Goal: Information Seeking & Learning: Learn about a topic

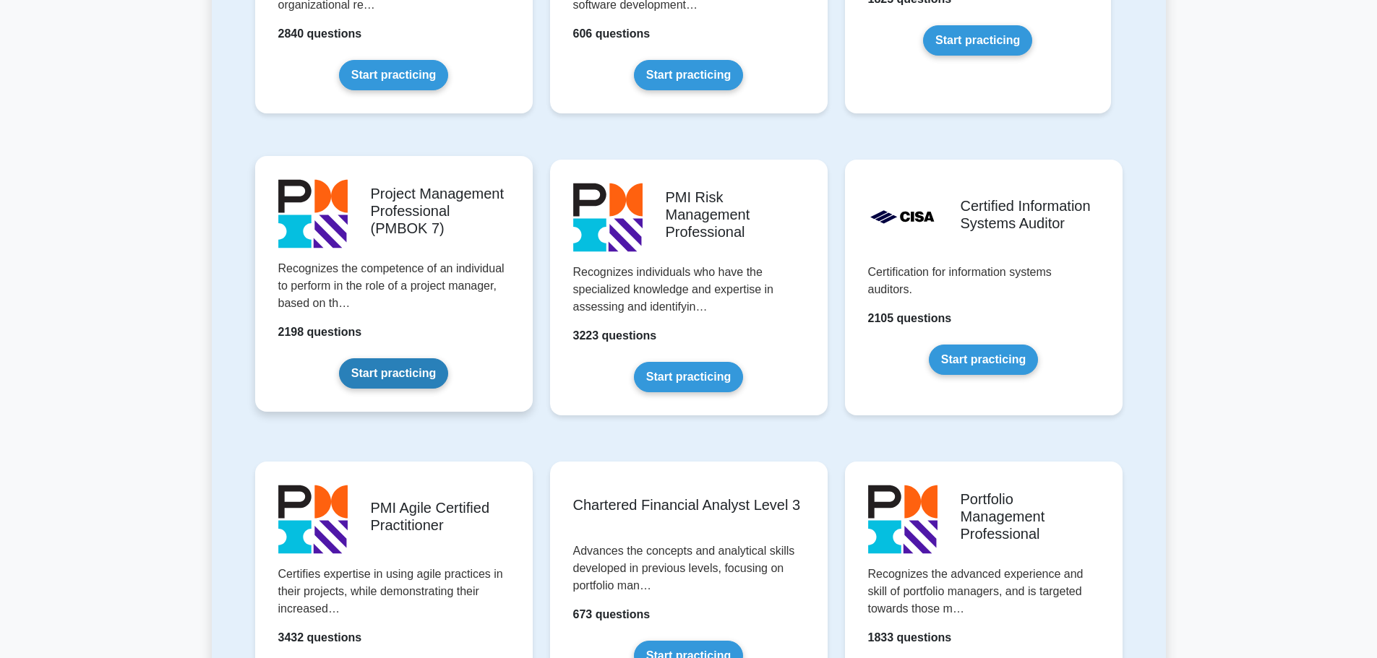
scroll to position [1229, 0]
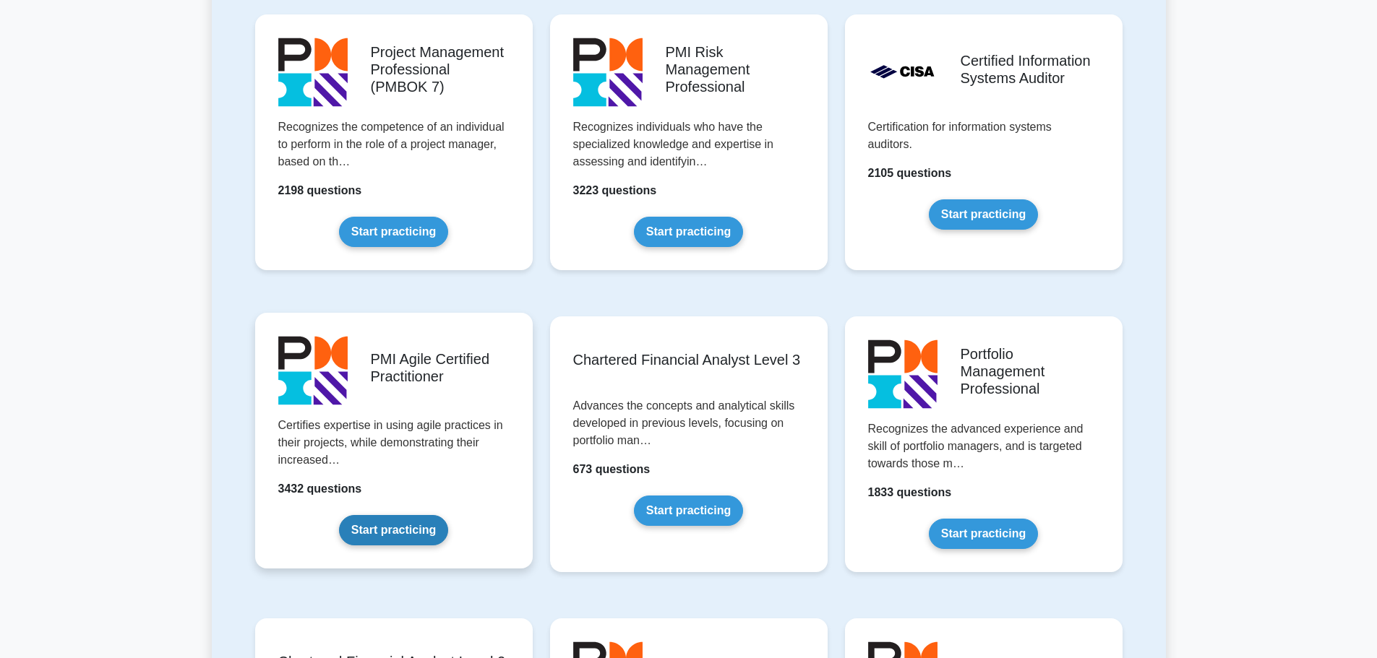
click at [378, 525] on link "Start practicing" at bounding box center [393, 530] width 109 height 30
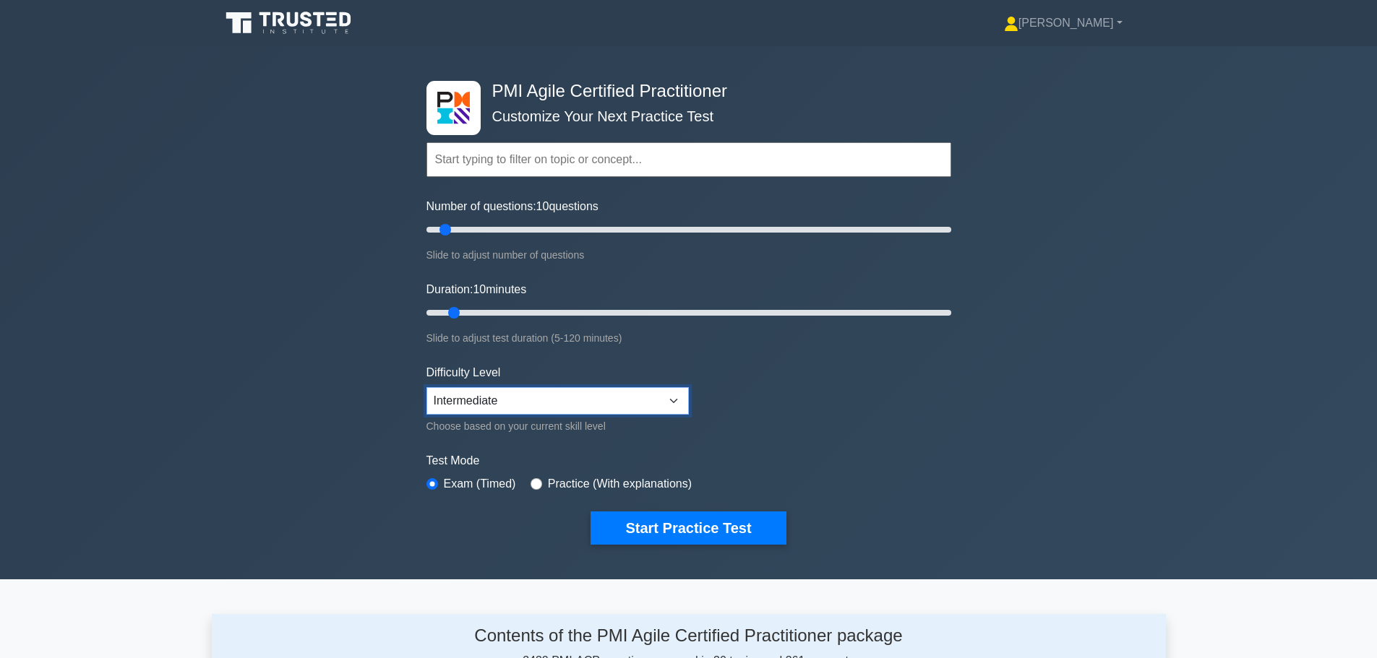
click at [658, 405] on select "Beginner Intermediate Expert" at bounding box center [557, 400] width 262 height 27
click at [426, 387] on select "Beginner Intermediate Expert" at bounding box center [557, 400] width 262 height 27
click at [694, 522] on button "Start Practice Test" at bounding box center [687, 528] width 195 height 33
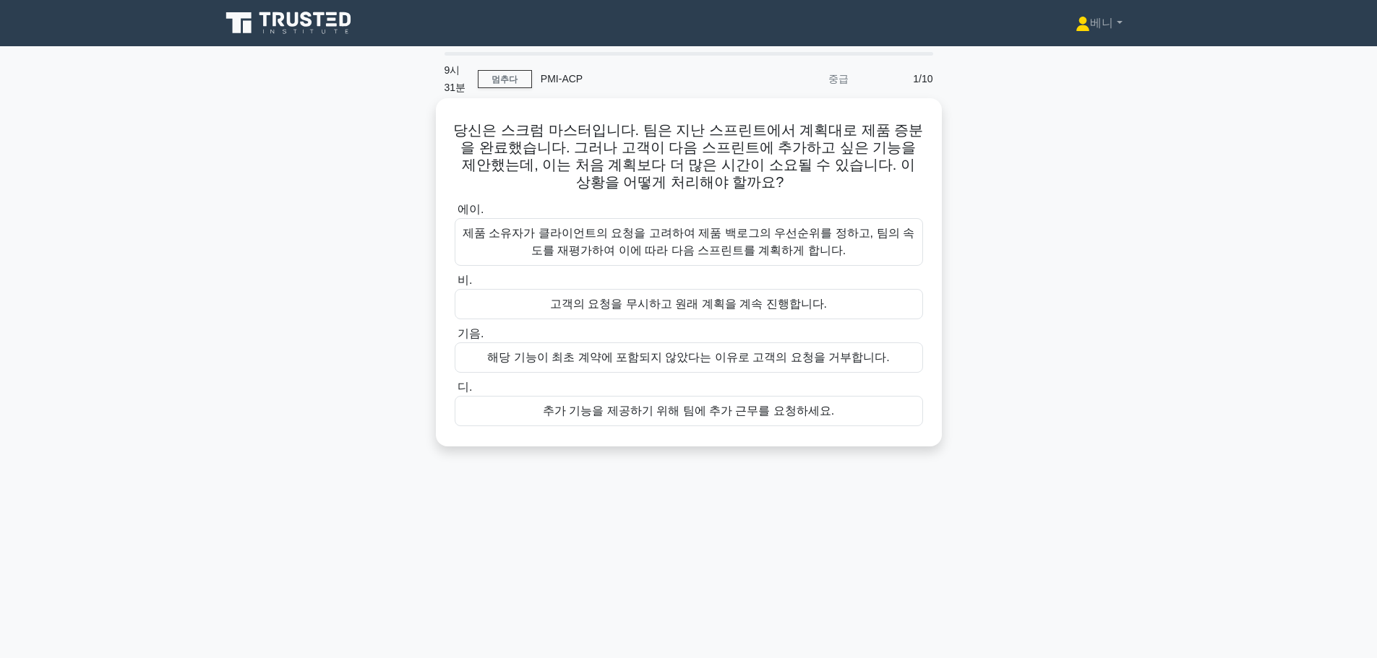
click at [777, 248] on font "제품 소유자가 클라이언트의 요청을 고려하여 제품 백로그의 우선순위를 정하고, 팀의 속도를 재평가하여 이에 따라 다음 스프린트를 계획하게 합니다." at bounding box center [689, 242] width 452 height 30
click at [455, 215] on input "에이. 제품 소유자가 클라이언트의 요청을 고려하여 제품 백로그의 우선순위를 정하고, 팀의 속도를 재평가하여 이에 따라 다음 스프린트를 계획하게…" at bounding box center [455, 209] width 0 height 9
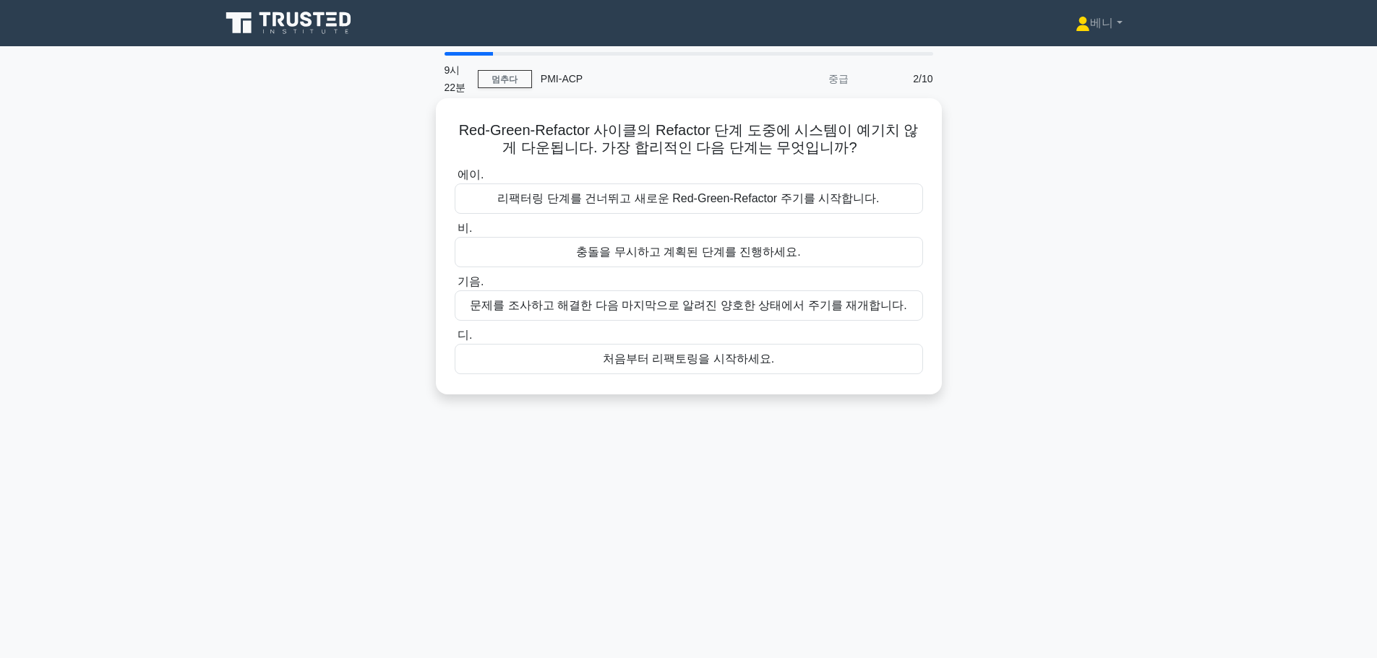
click at [718, 309] on font "문제를 조사하고 해결한 다음 마지막으로 알려진 양호한 상태에서 주기를 재개합니다." at bounding box center [688, 305] width 436 height 12
click at [455, 287] on input "기음. 문제를 조사하고 해결한 다음 마지막으로 알려진 양호한 상태에서 주기를 재개합니다." at bounding box center [455, 282] width 0 height 9
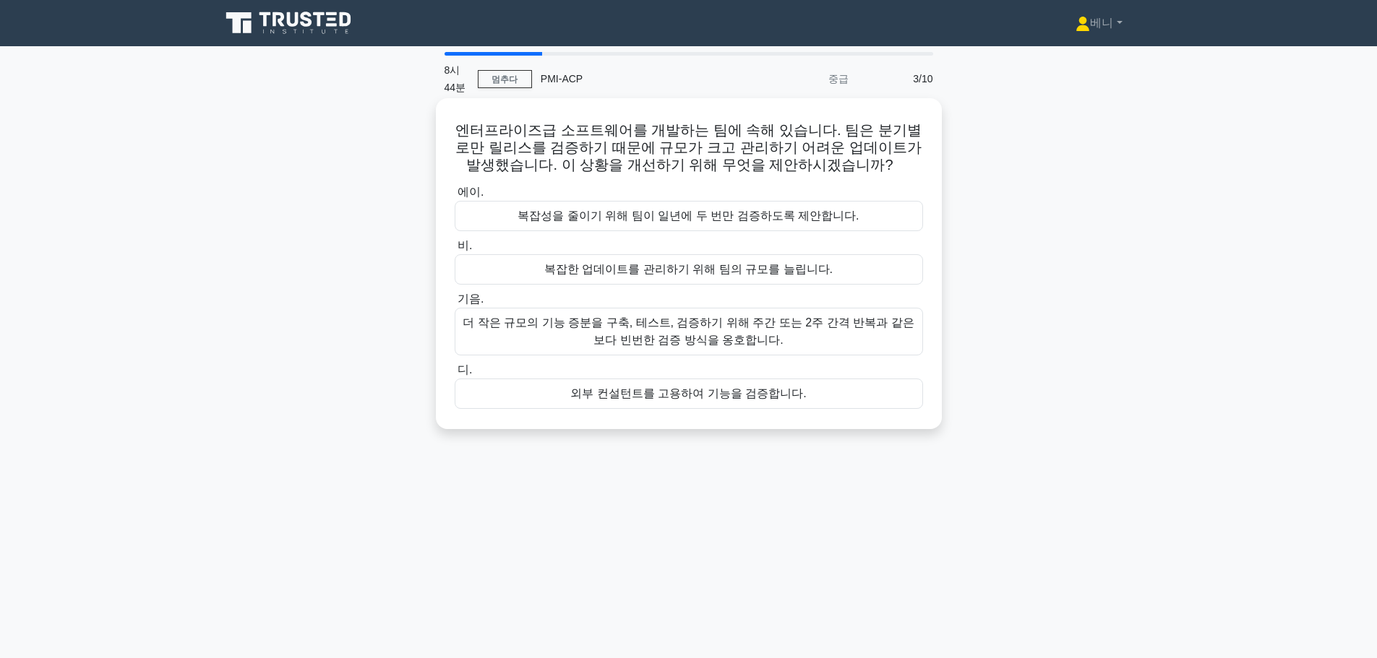
click at [783, 336] on font "더 작은 규모의 기능 증분을 구축, 테스트, 검증하기 위해 주간 또는 2주 간격 반복과 같은 보다 빈번한 검증 방식을 옹호합니다." at bounding box center [688, 331] width 455 height 35
click at [455, 304] on input "기음. 더 작은 규모의 기능 증분을 구축, 테스트, 검증하기 위해 주간 또는 2주 간격 반복과 같은 보다 빈번한 검증 방식을 옹호합니다." at bounding box center [455, 299] width 0 height 9
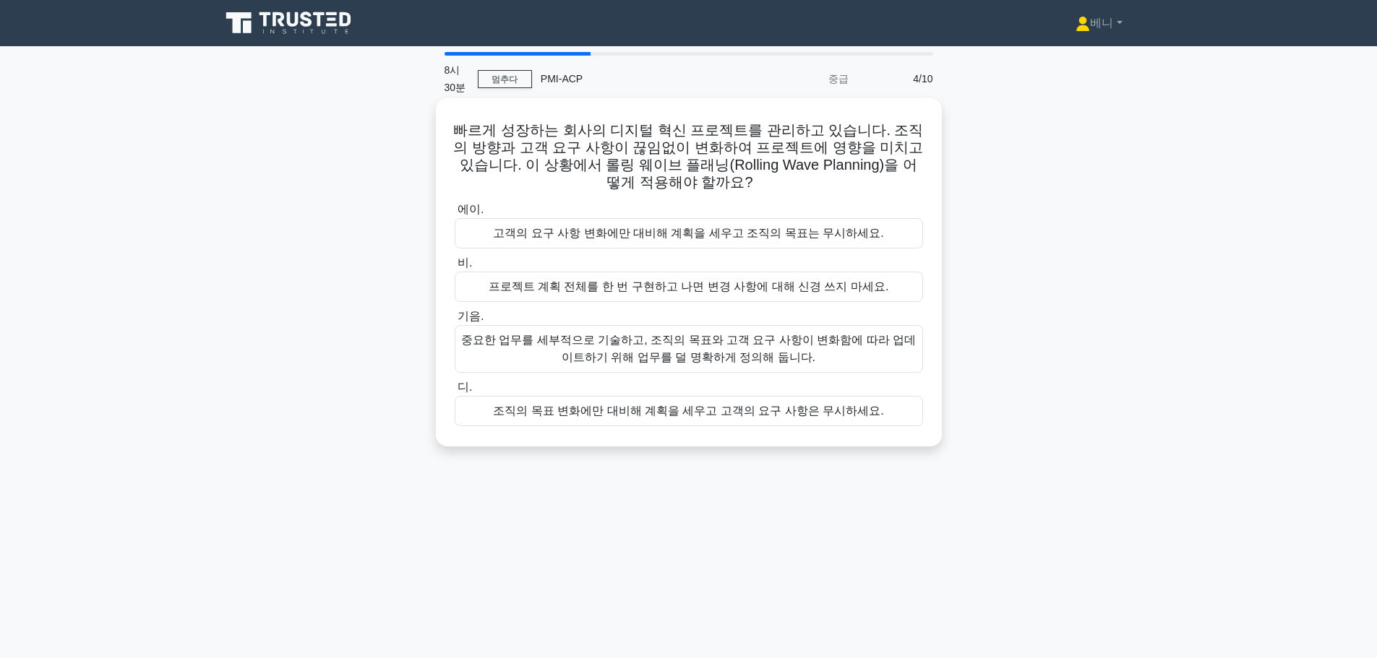
click at [814, 353] on font "중요한 업무를 세부적으로 기술하고, 조직의 목표와 고객 요구 사항이 변화함에 따라 업데이트하기 위해 업무를 덜 명확하게 정의해 둡니다." at bounding box center [688, 349] width 455 height 35
click at [455, 322] on input "기음. 중요한 업무를 세부적으로 기술하고, 조직의 목표와 고객 요구 사항이 변화함에 따라 업데이트하기 위해 업무를 덜 명확하게 정의해 둡니다." at bounding box center [455, 316] width 0 height 9
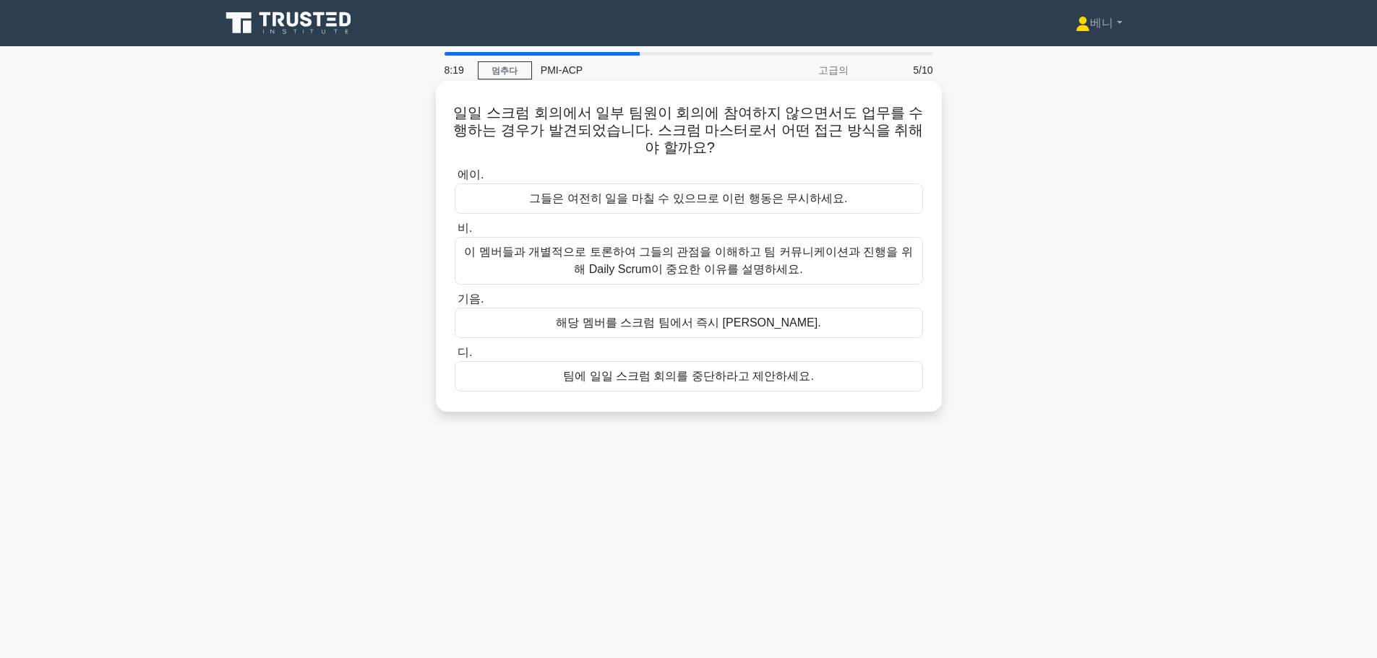
click at [578, 291] on div "에이. 그들은 여전히 일을 마칠 수 있으므로 이런 행동은 무시하세요. 비. 기음." at bounding box center [689, 278] width 486 height 231
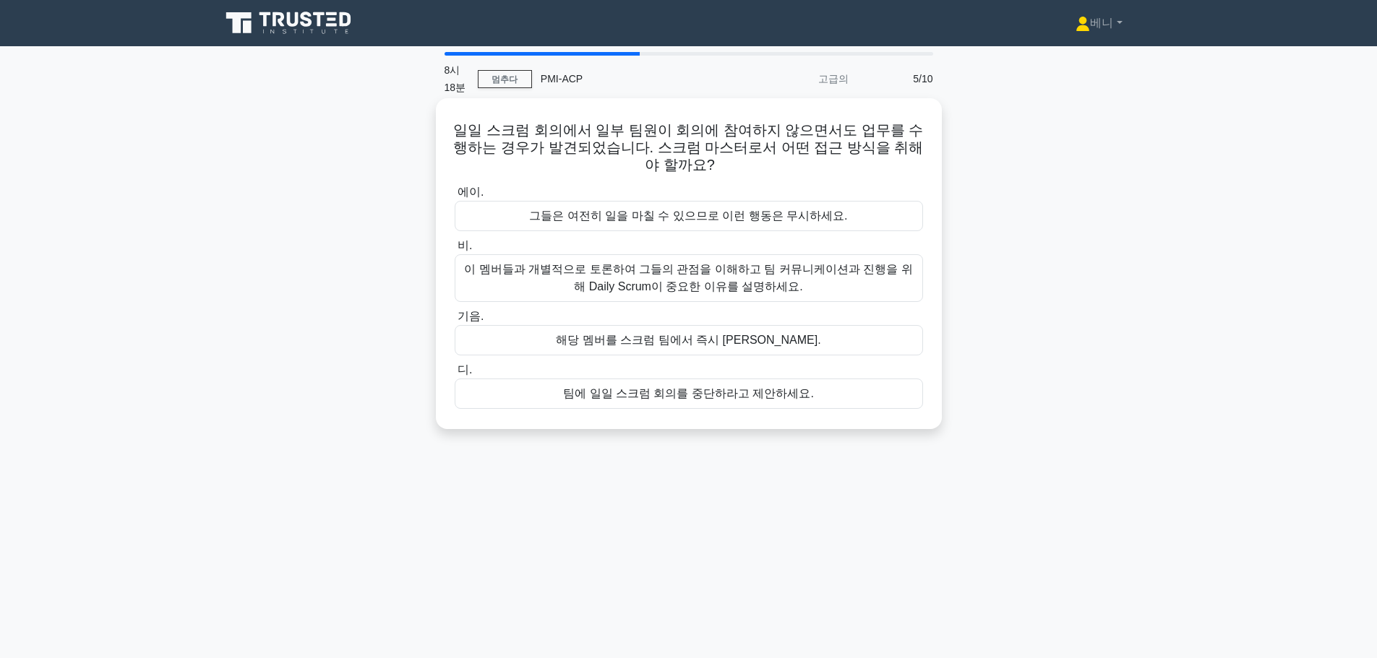
click at [578, 291] on font "이 멤버들과 개별적으로 토론하여 그들의 관점을 이해하고 팀 커뮤니케이션과 진행을 위해 Daily Scrum이 중요한 이유를 설명하세요." at bounding box center [688, 278] width 455 height 35
click at [455, 251] on input "비. 이 멤버들과 개별적으로 토론하여 그들의 관점을 이해하고 팀 커뮤니케이션과 진행을 위해 Daily Scrum이 중요한 이유를 설명하세요." at bounding box center [455, 245] width 0 height 9
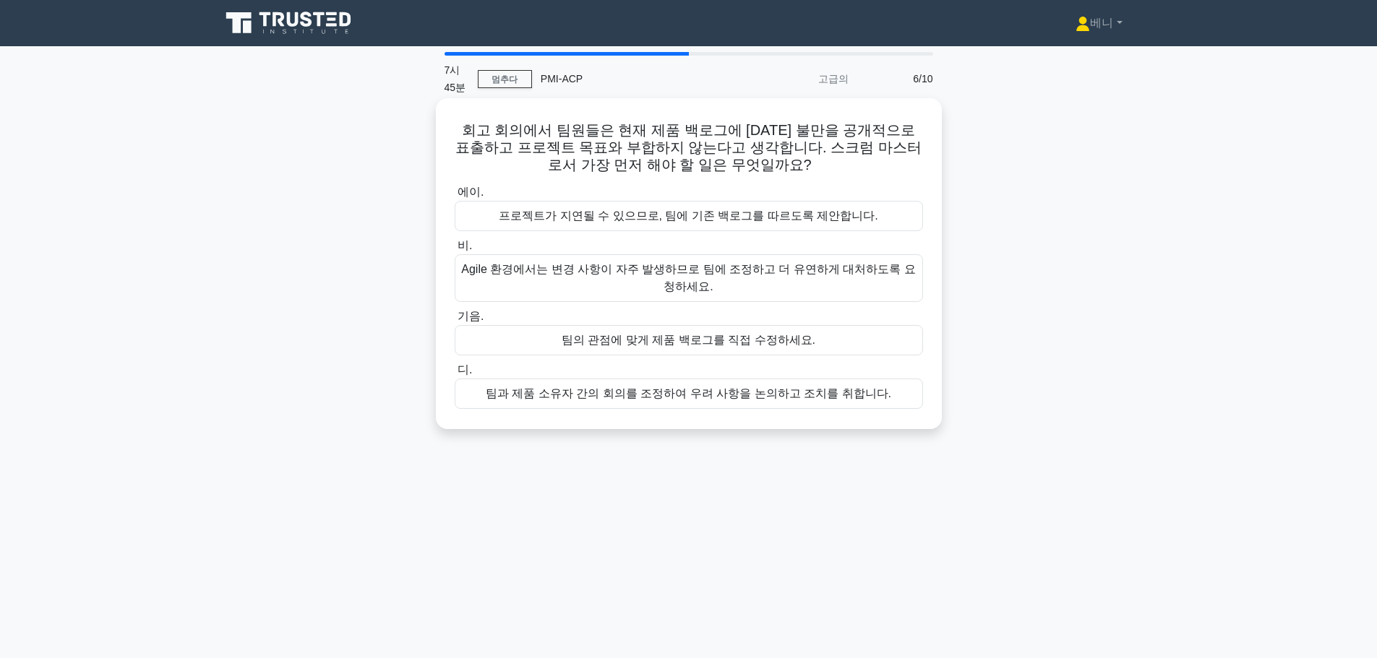
click at [692, 397] on font "팀과 제품 소유자 간의 회의를 조정하여 우려 사항을 논의하고 조치를 취합니다." at bounding box center [688, 393] width 405 height 12
click at [455, 375] on input "디. 팀과 제품 소유자 간의 회의를 조정하여 우려 사항을 논의하고 조치를 취합니다." at bounding box center [455, 370] width 0 height 9
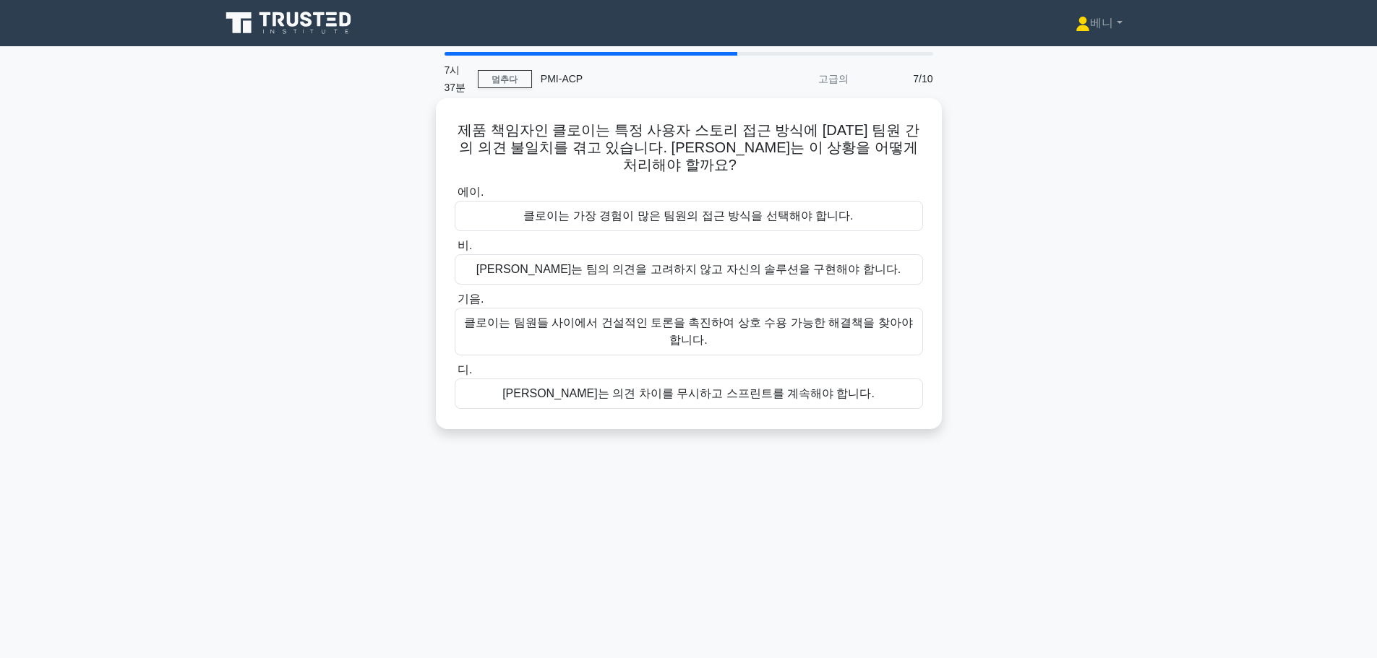
click at [732, 317] on font "클로이는 팀원들 사이에서 건설적인 토론을 촉진하여 상호 수용 가능한 해결책을 찾아야 합니다." at bounding box center [688, 332] width 448 height 30
click at [455, 304] on input "기음. 클로이는 팀원들 사이에서 건설적인 토론을 촉진하여 상호 수용 가능한 해결책을 찾아야 합니다." at bounding box center [455, 299] width 0 height 9
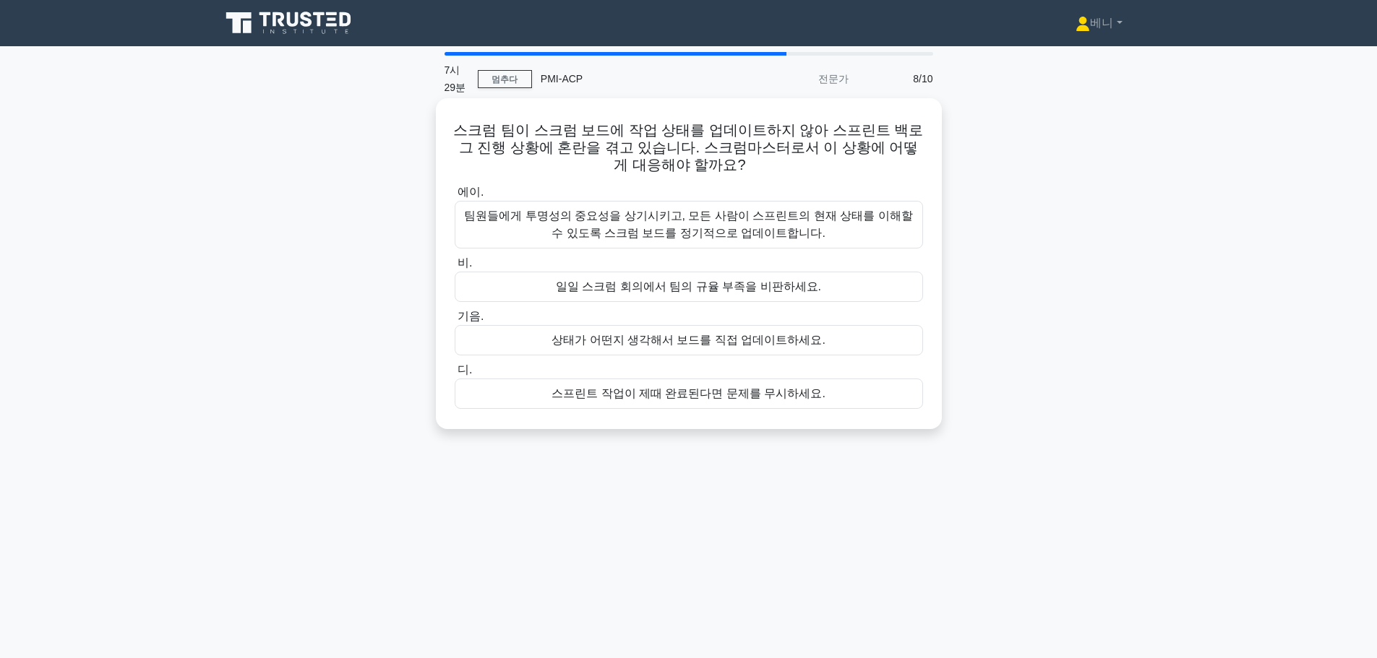
click at [660, 225] on font "팀원들에게 투명성의 중요성을 상기시키고, 모든 사람이 스프린트의 현재 상태를 이해할 수 있도록 스크럼 보드를 정기적으로 업데이트합니다." at bounding box center [688, 224] width 455 height 35
click at [455, 197] on input "에이. 팀원들에게 투명성의 중요성을 상기시키고, 모든 사람이 스프린트의 현재 상태를 이해할 수 있도록 스크럼 보드를 정기적으로 업데이트합니다." at bounding box center [455, 192] width 0 height 9
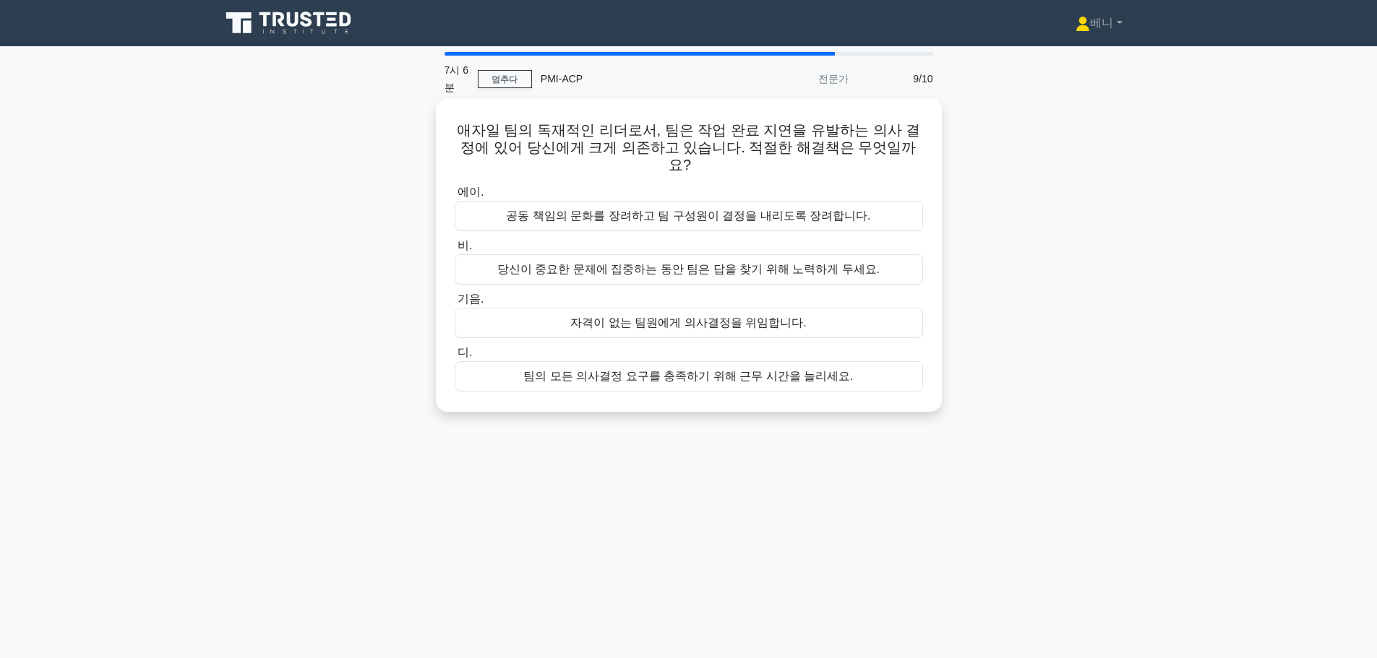
click at [639, 210] on font "공동 책임의 문화를 장려하고 팀 구성원이 결정을 내리도록 장려합니다." at bounding box center [688, 216] width 364 height 12
click at [455, 194] on input "에이. 공동 책임의 문화를 장려하고 팀 구성원이 결정을 내리도록 장려합니다." at bounding box center [455, 192] width 0 height 9
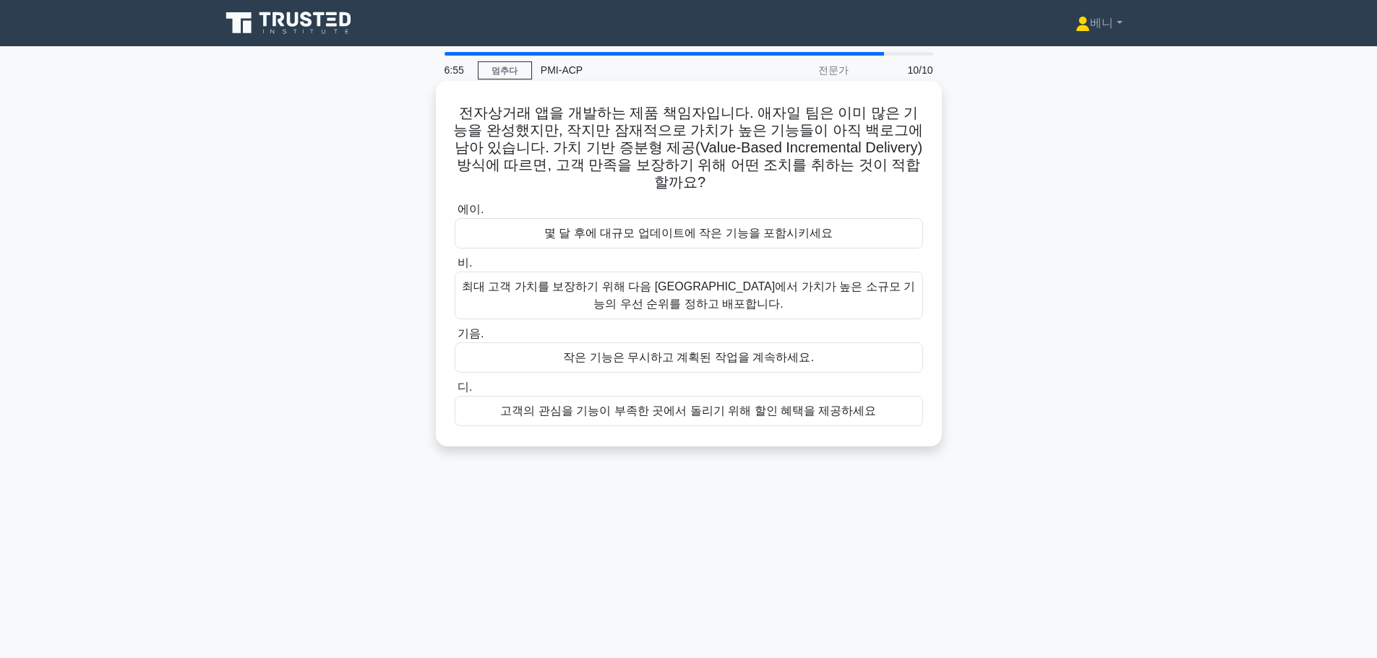
click at [734, 296] on font "최대 고객 가치를 보장하기 위해 다음 스프린트에서 가치가 높은 소규모 기능의 우선 순위를 정하고 배포합니다." at bounding box center [688, 295] width 455 height 35
click at [455, 268] on input "비. 최대 고객 가치를 보장하기 위해 다음 스프린트에서 가치가 높은 소규모 기능의 우선 순위를 정하고 배포합니다." at bounding box center [455, 263] width 0 height 9
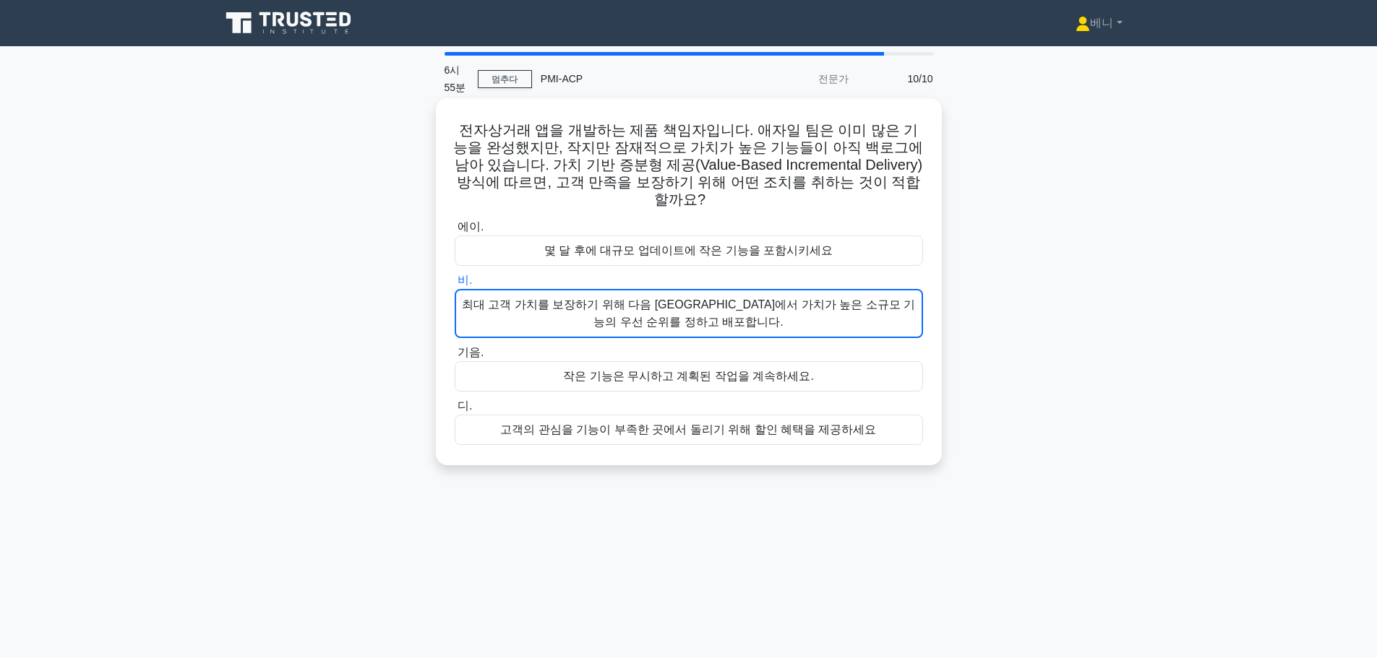
click at [733, 297] on font "최대 고객 가치를 보장하기 위해 다음 스프린트에서 가치가 높은 소규모 기능의 우선 순위를 정하고 배포합니다." at bounding box center [689, 313] width 454 height 35
click at [455, 285] on input "비. 최대 고객 가치를 보장하기 위해 다음 스프린트에서 가치가 높은 소규모 기능의 우선 순위를 정하고 배포합니다." at bounding box center [455, 280] width 0 height 9
